Goal: Use online tool/utility: Use online tool/utility

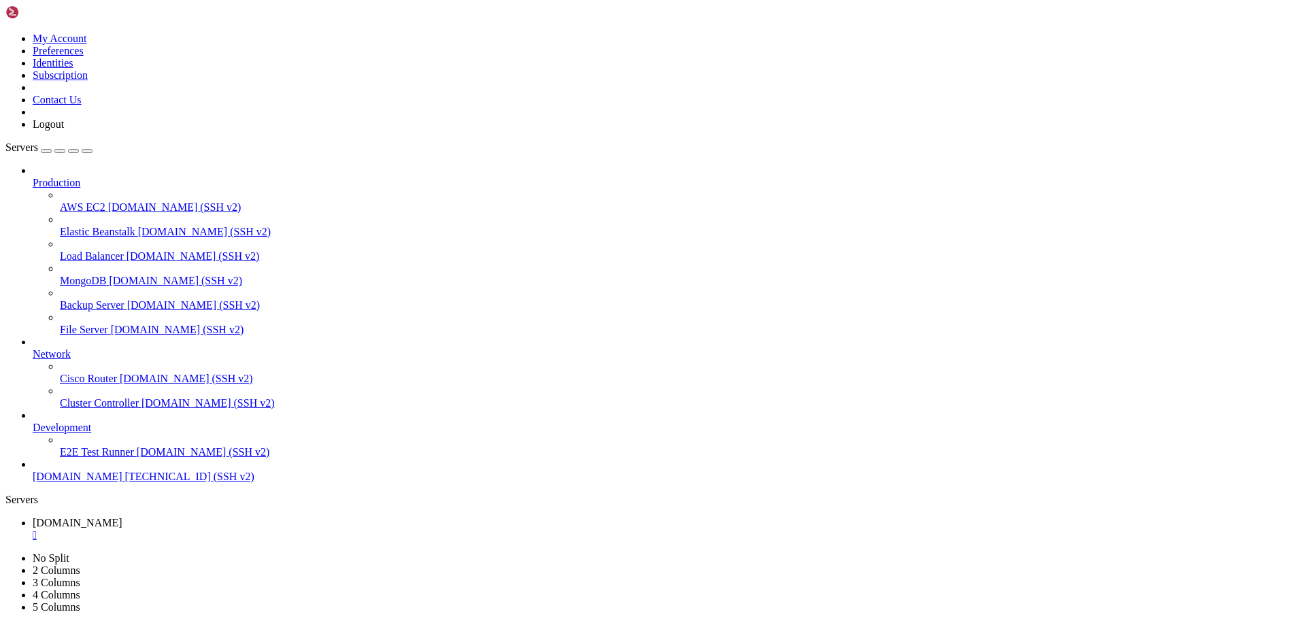
scroll to position [4555, 0]
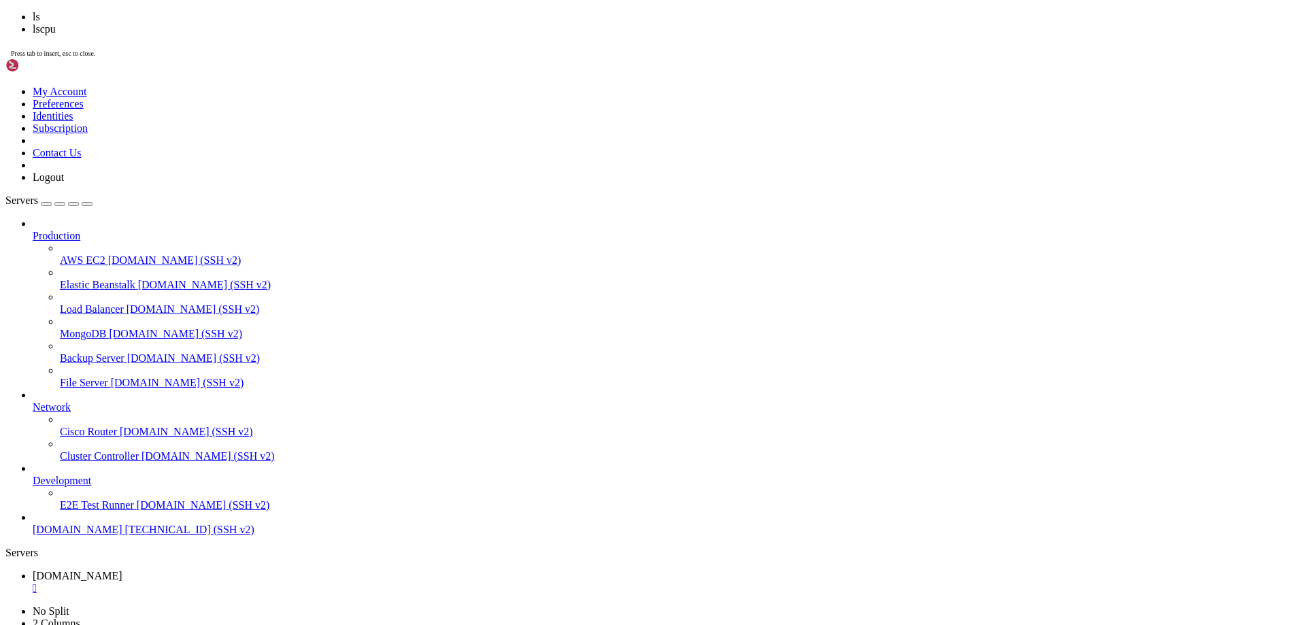
scroll to position [4104, 0]
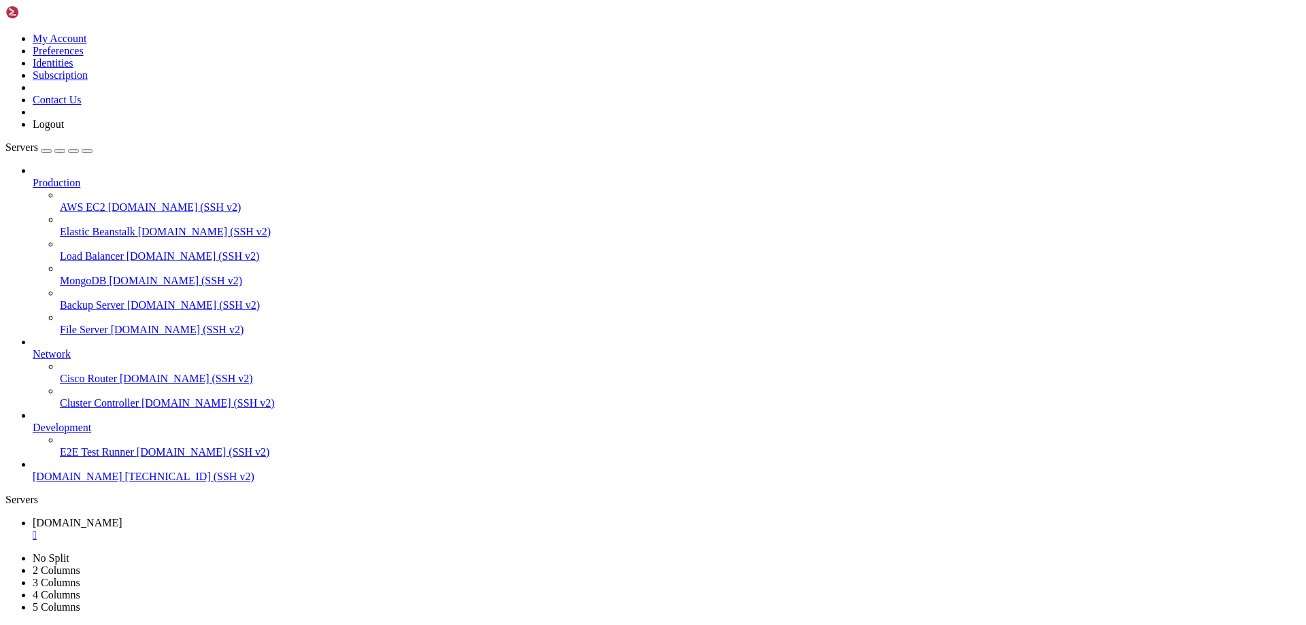
drag, startPoint x: 665, startPoint y: 1291, endPoint x: 12, endPoint y: 1276, distance: 653.7
copy div "./check_cert_[DOMAIN_NAME]: command substitution: line 27: syntax error near un…"
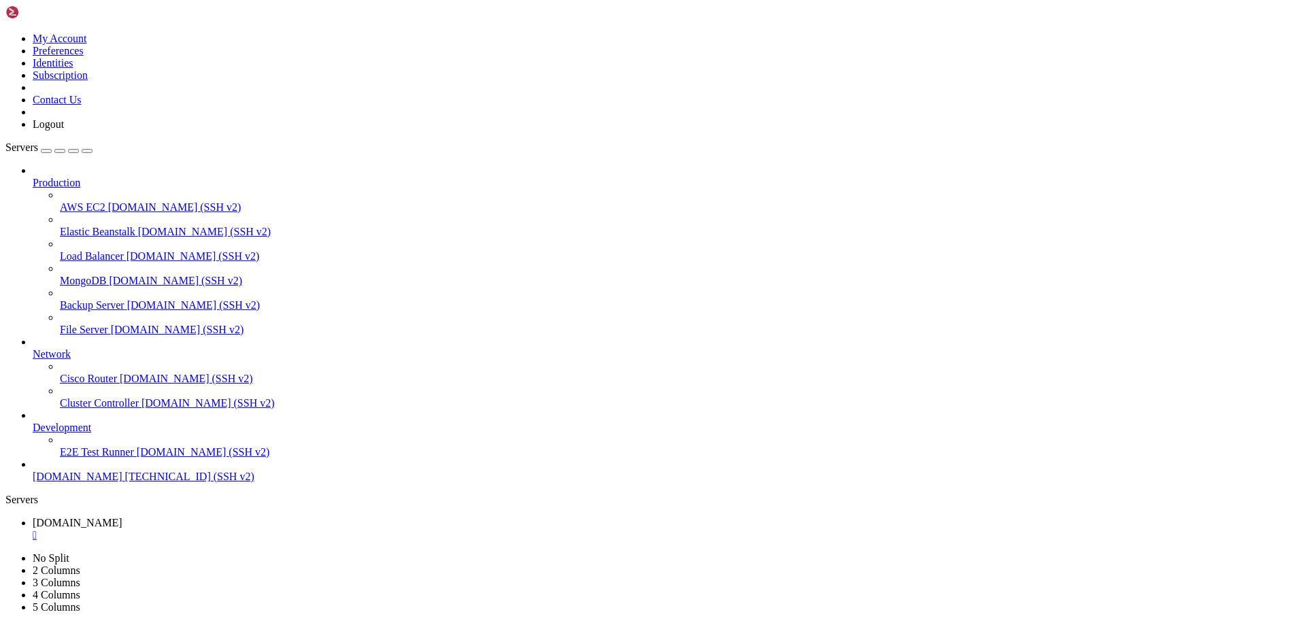
drag, startPoint x: 348, startPoint y: 1198, endPoint x: 339, endPoint y: 1199, distance: 8.9
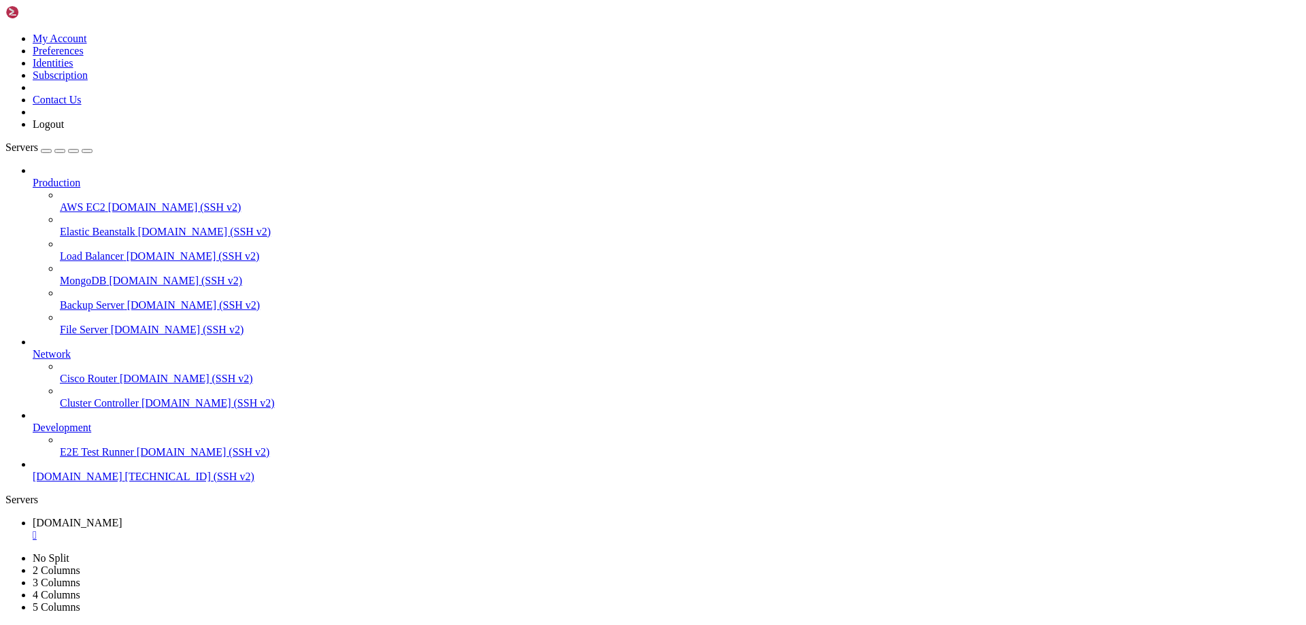
drag, startPoint x: 316, startPoint y: 1194, endPoint x: 298, endPoint y: 1196, distance: 18.5
copy x-row "1cde9c00"
